Goal: Task Accomplishment & Management: Manage account settings

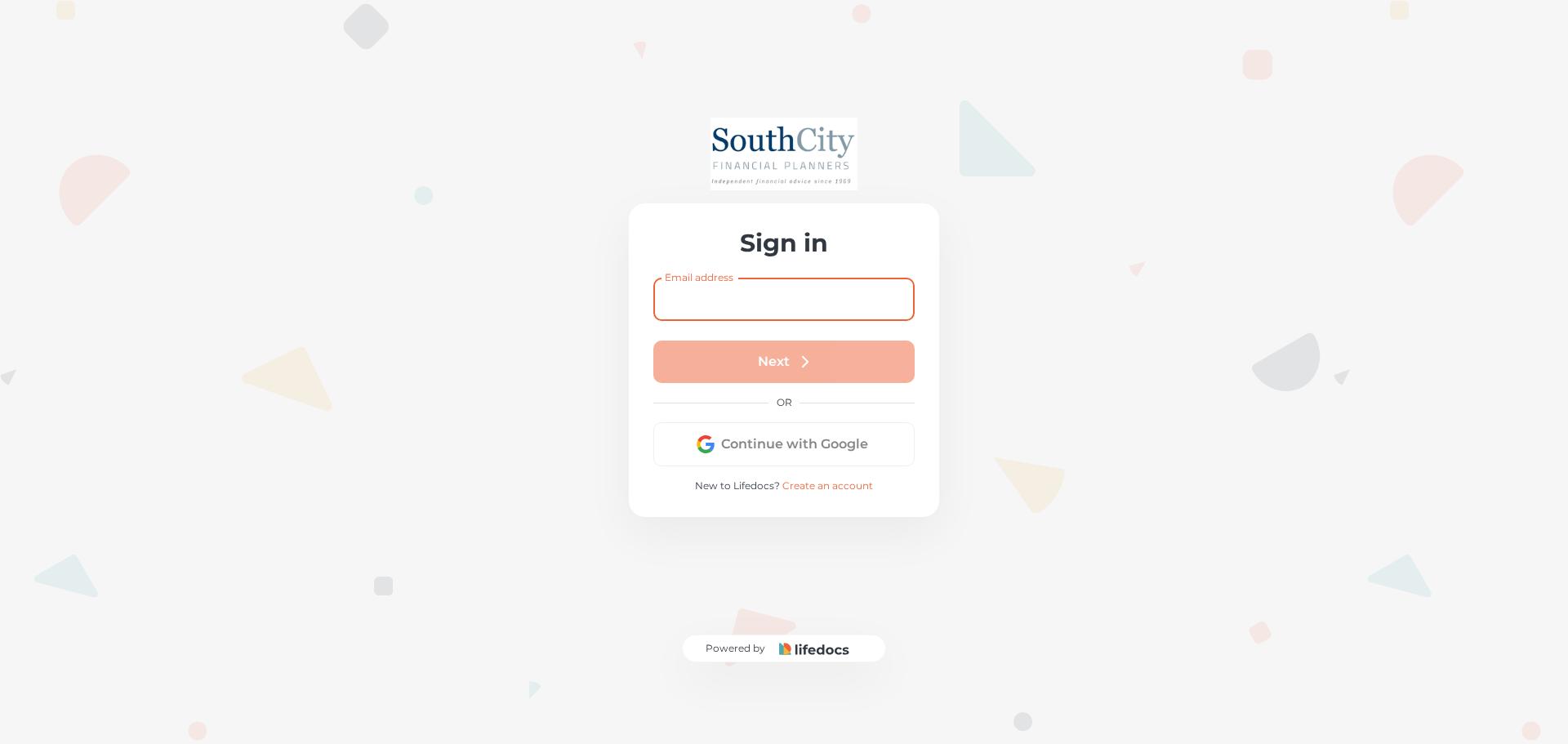
type input "[EMAIL_ADDRESS][DOMAIN_NAME]"
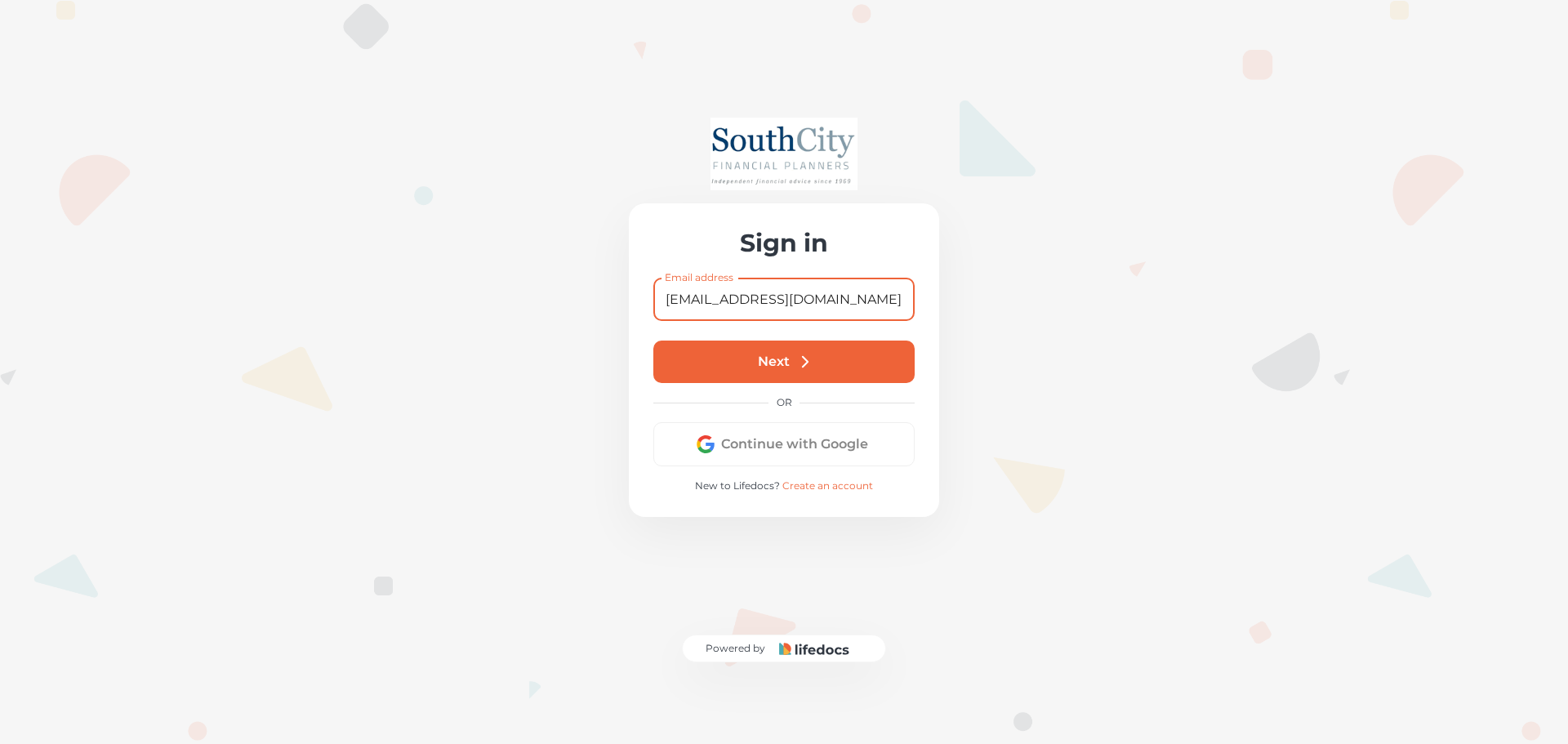
click at [738, 340] on button "Next" at bounding box center [784, 361] width 261 height 43
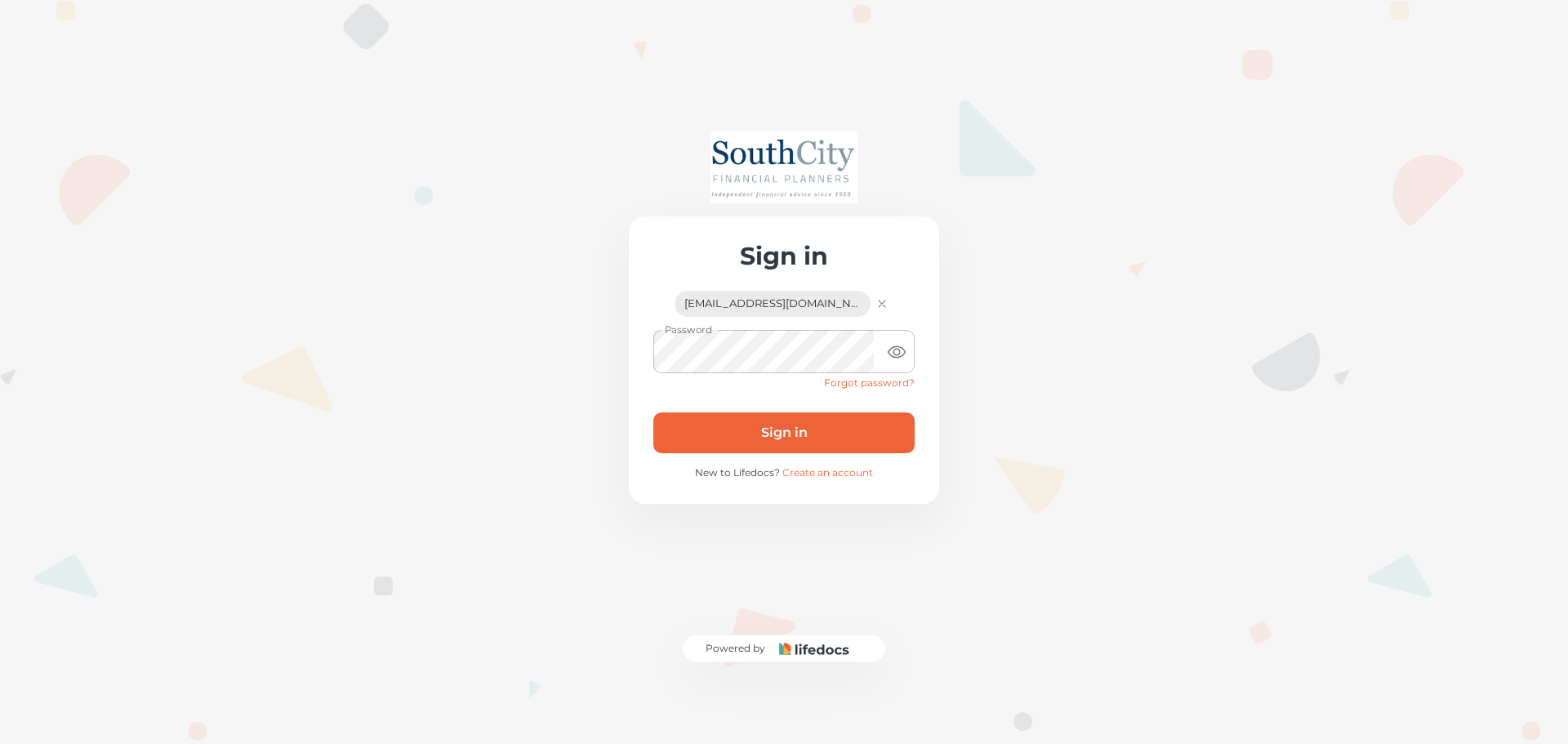
click at [720, 413] on button "Sign in" at bounding box center [784, 432] width 261 height 41
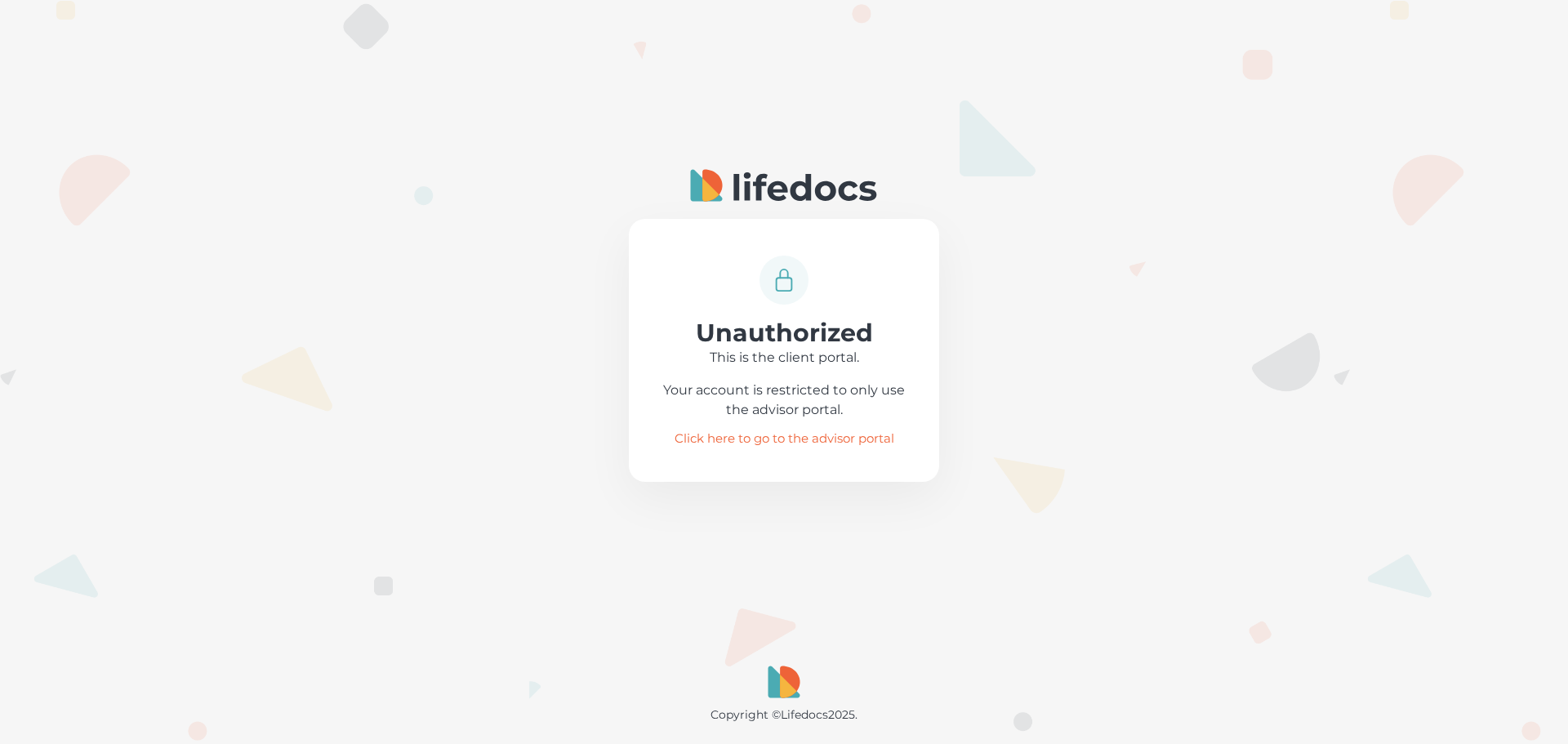
click at [769, 440] on link "Click here to go to the advisor portal" at bounding box center [784, 439] width 220 height 12
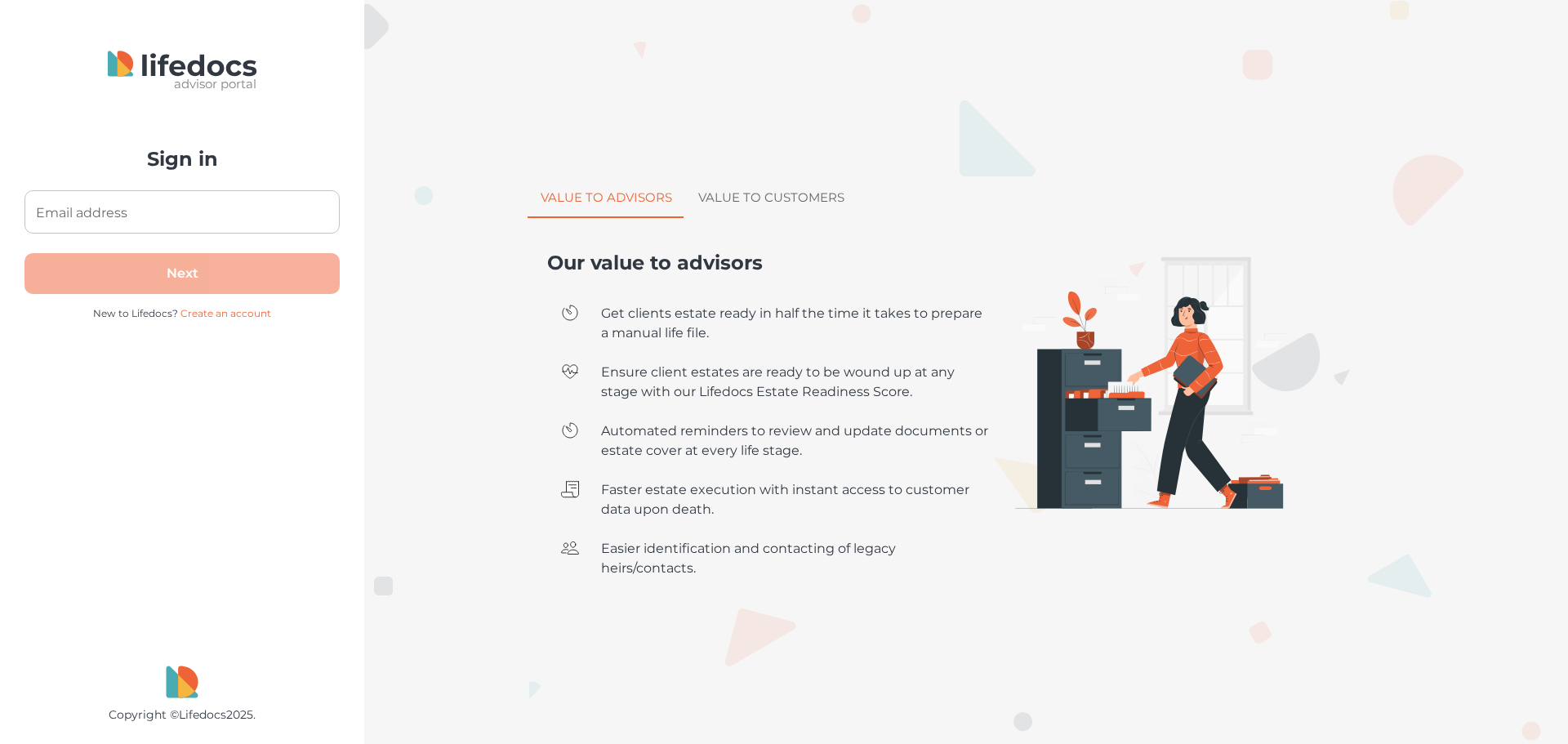
click at [166, 206] on input "Email address" at bounding box center [182, 212] width 316 height 44
click at [129, 198] on input "Email address" at bounding box center [182, 212] width 316 height 44
click at [120, 208] on input "Email address" at bounding box center [182, 212] width 316 height 44
type input "[EMAIL_ADDRESS][DOMAIN_NAME]"
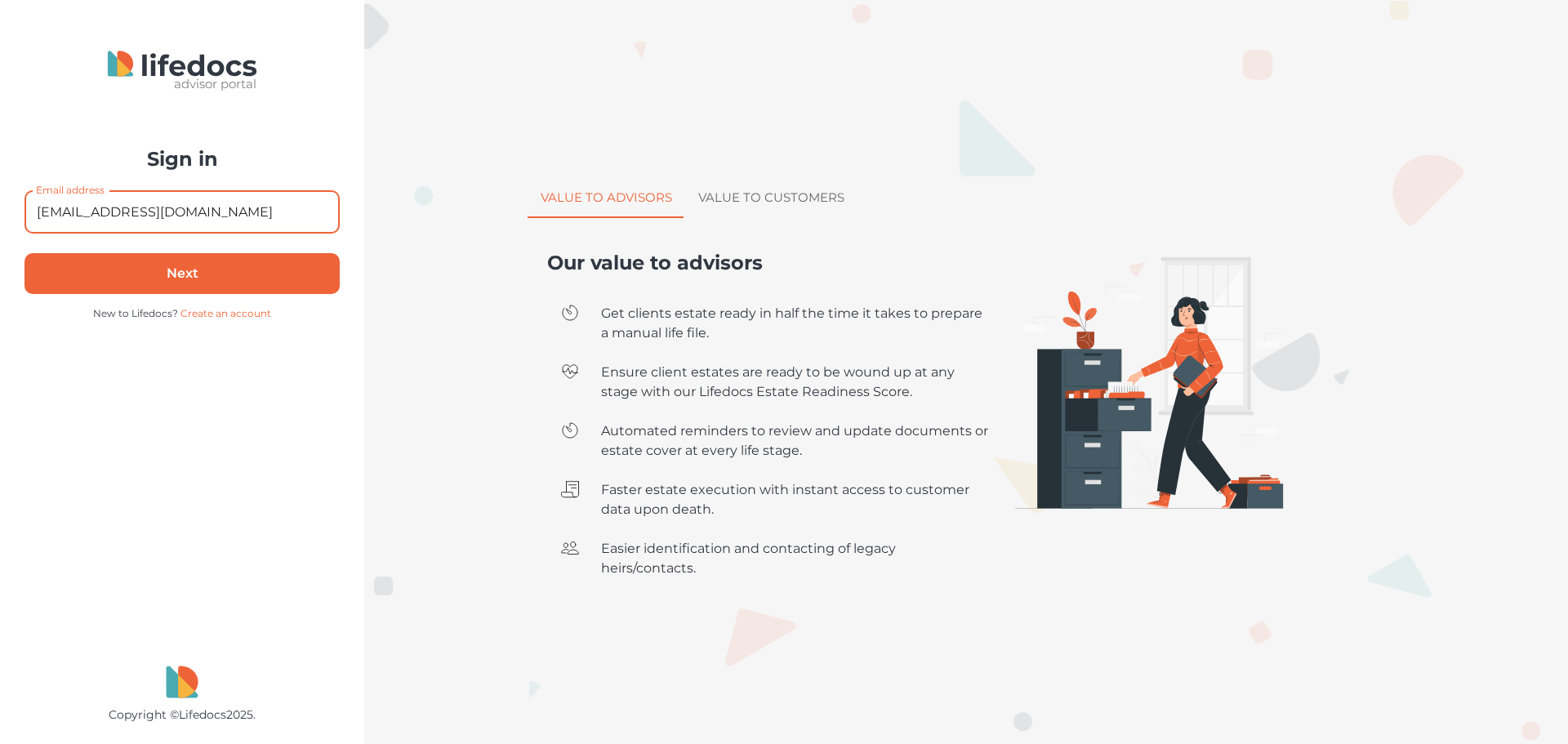
click at [131, 275] on button "Next" at bounding box center [182, 273] width 316 height 41
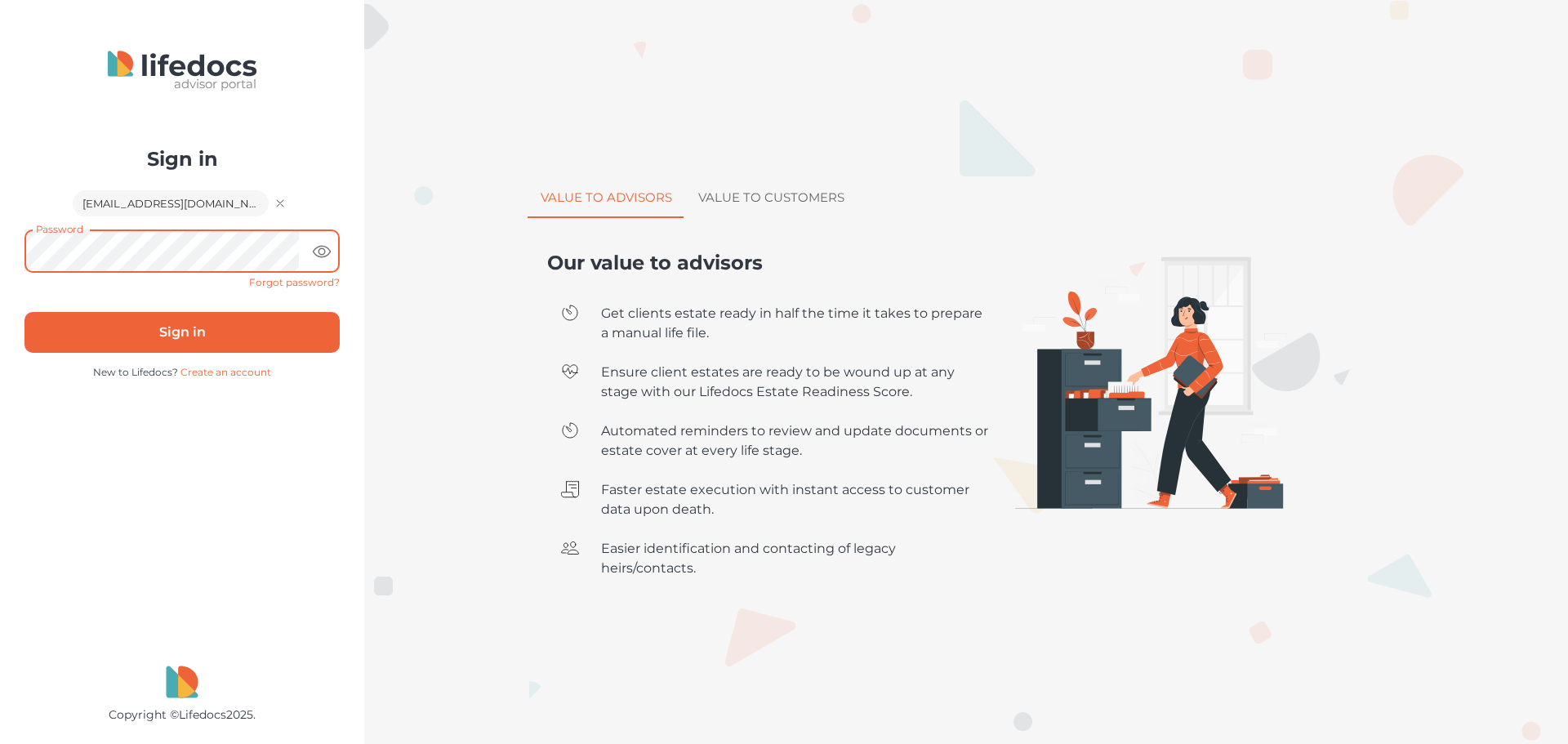
click at [81, 342] on button "Sign in" at bounding box center [182, 331] width 316 height 41
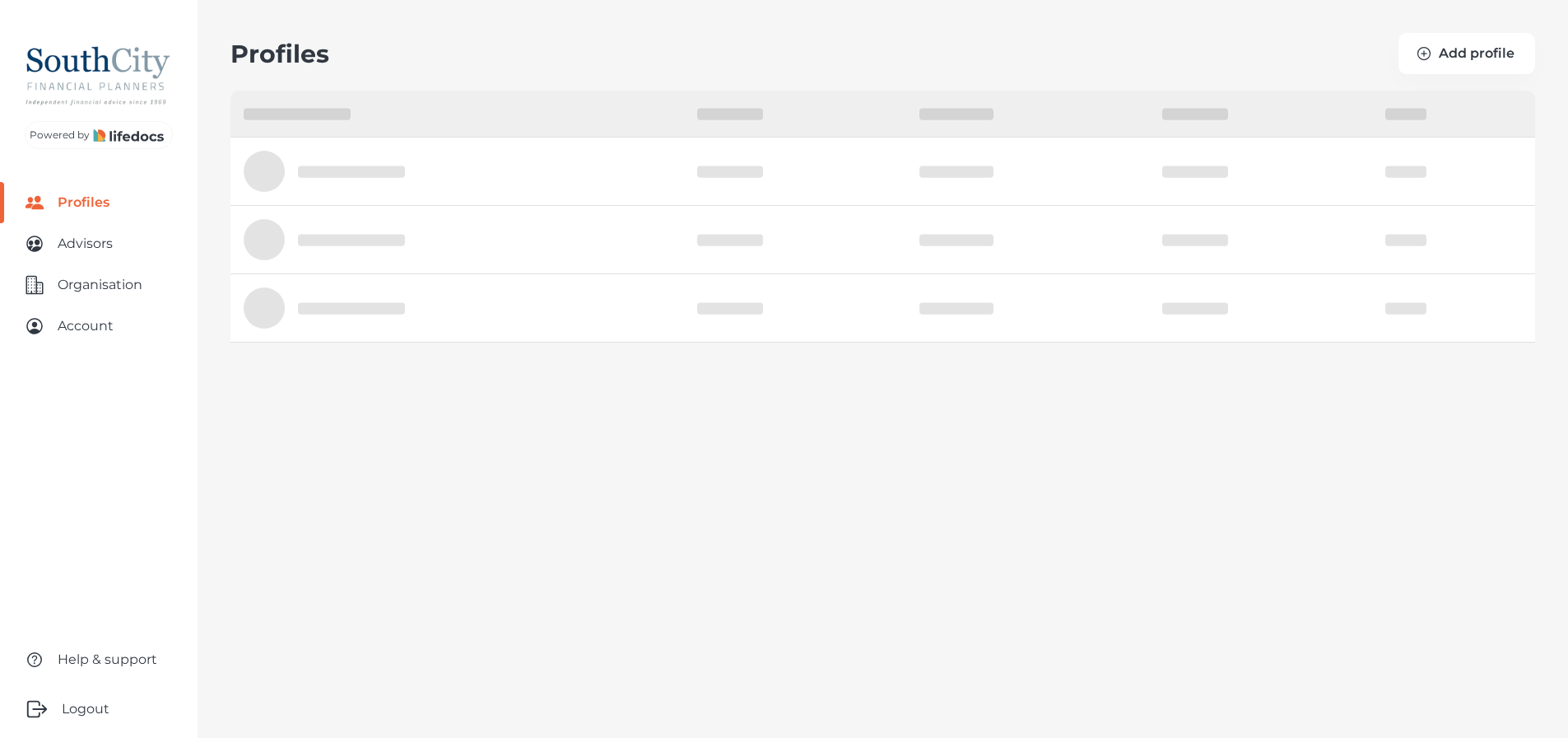
select select "10"
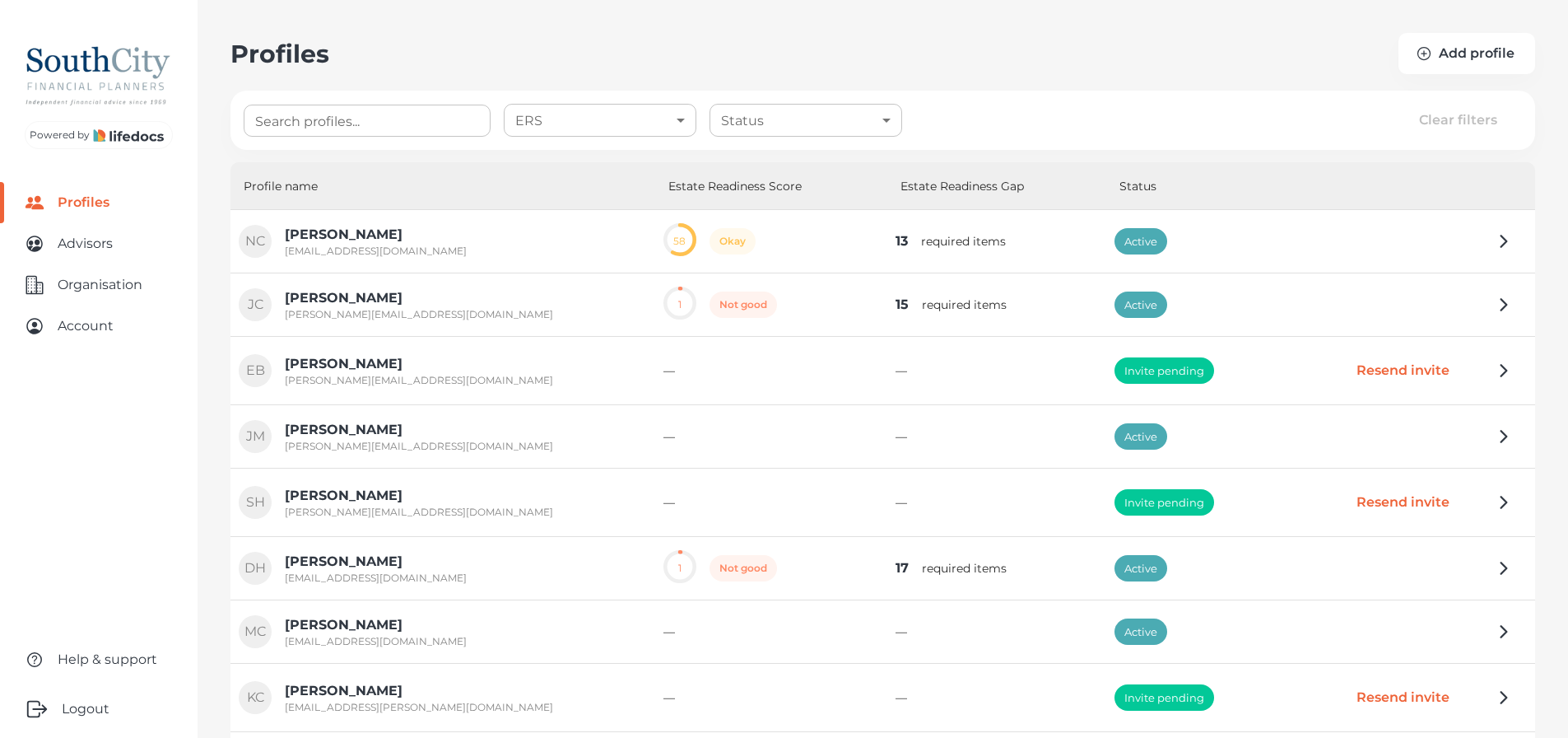
click at [1507, 242] on icon "button" at bounding box center [1504, 242] width 6 height 12
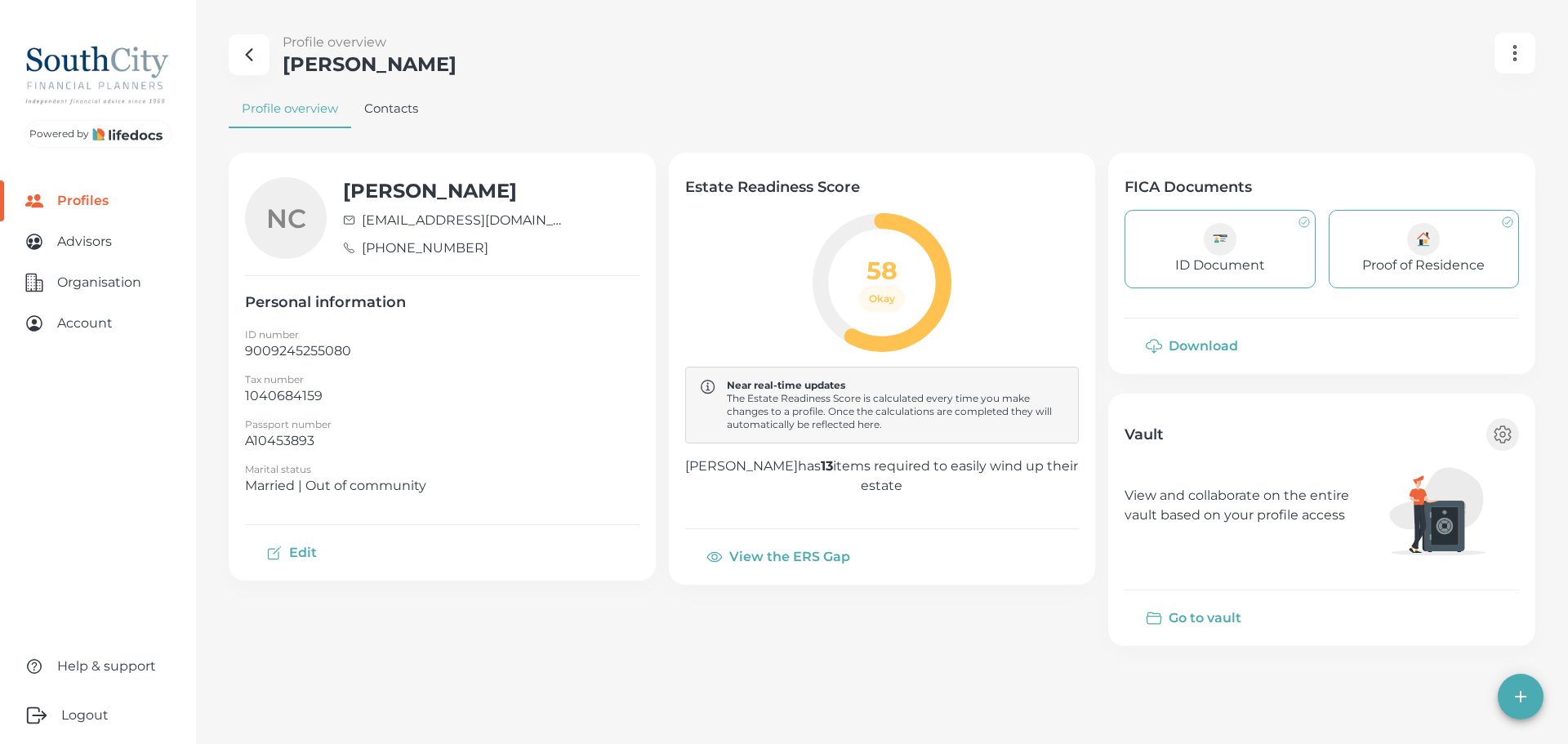
click at [1197, 612] on button "Go to vault" at bounding box center [1195, 618] width 141 height 40
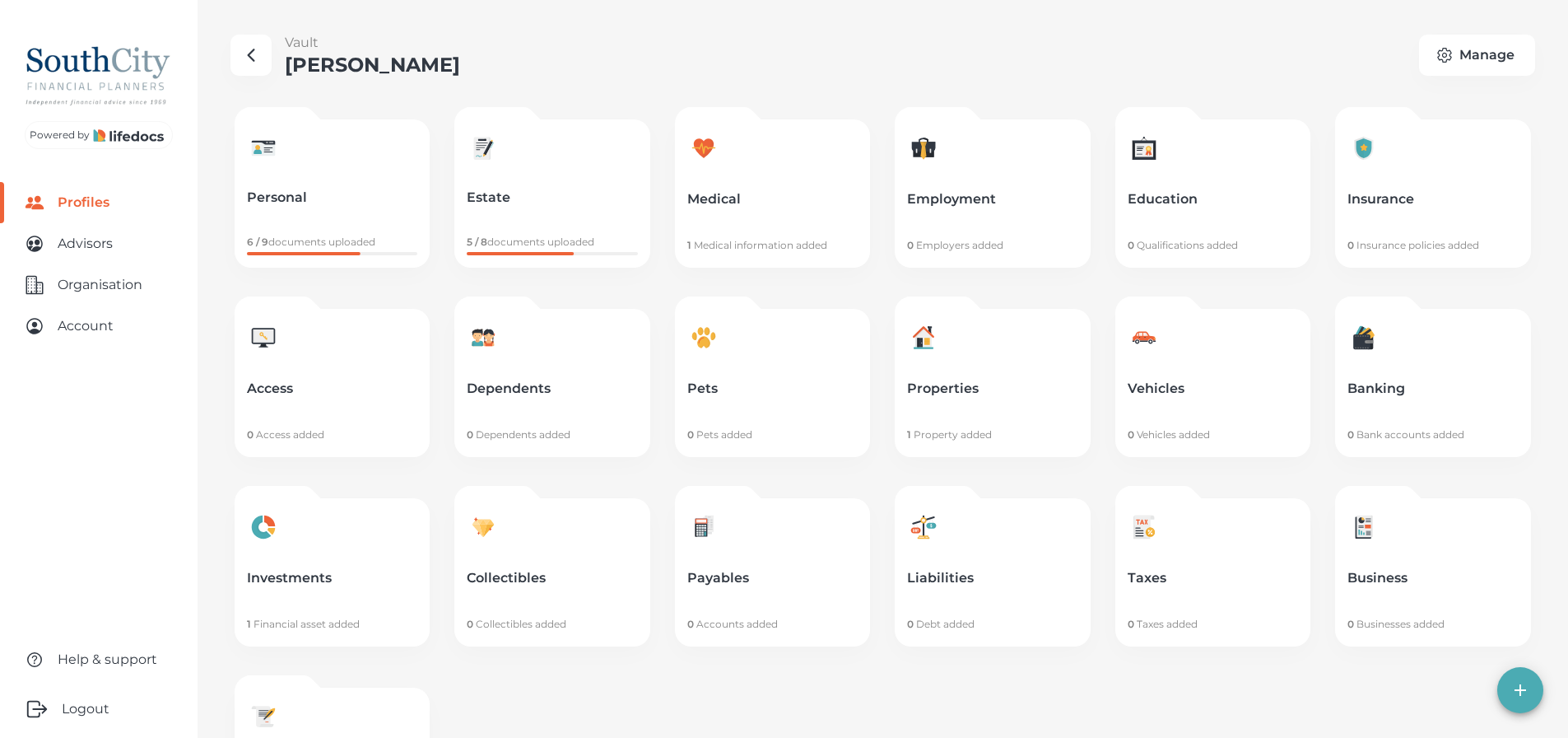
click at [1282, 29] on main "Vault [PERSON_NAME] Manage Personal 6 / 9 documents uploaded Estate 5 / 8 docum…" at bounding box center [784, 447] width 1568 height 894
click at [624, 200] on p "Estate" at bounding box center [551, 197] width 170 height 17
